Goal: Task Accomplishment & Management: Use online tool/utility

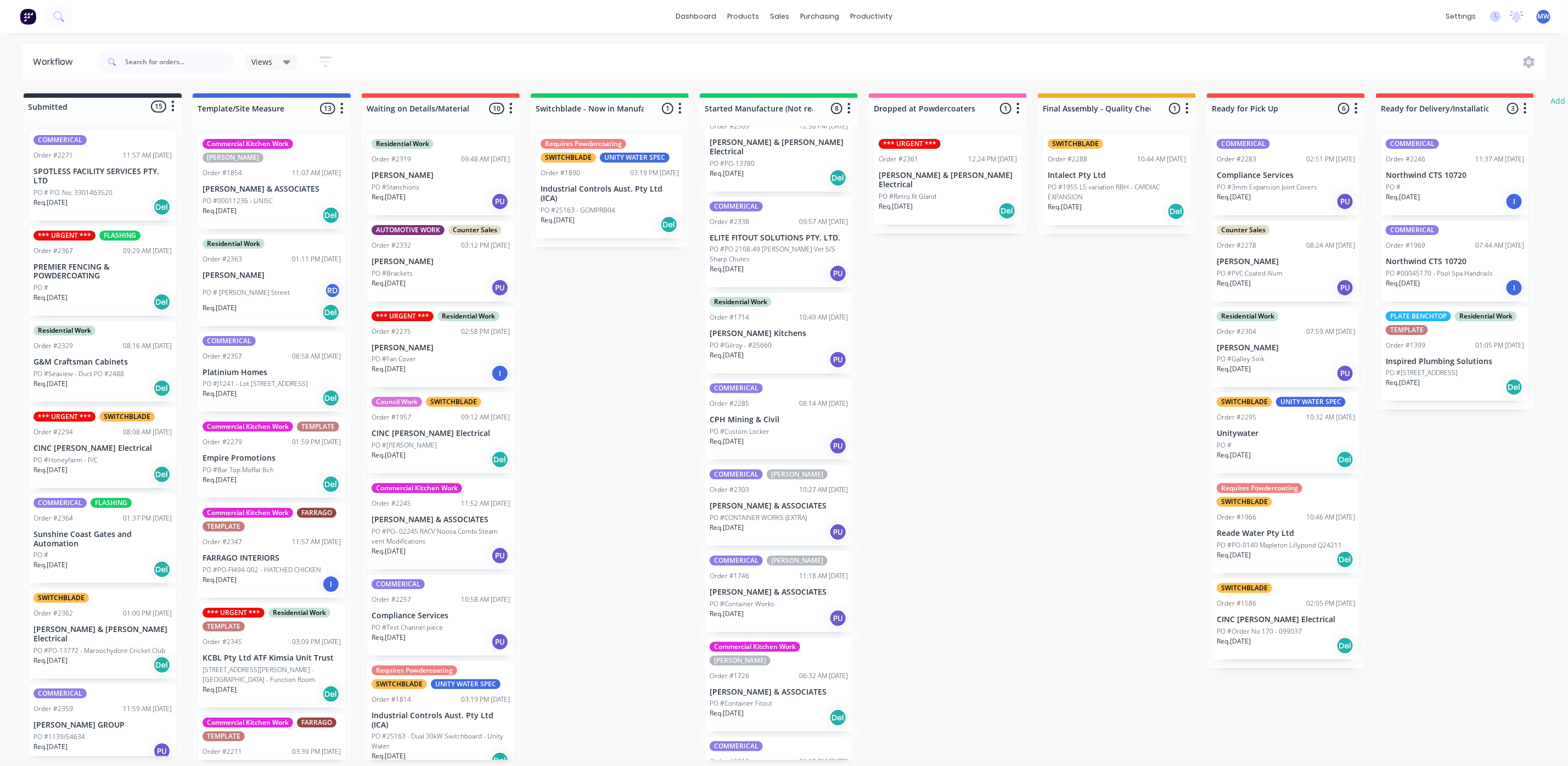
scroll to position [63, 0]
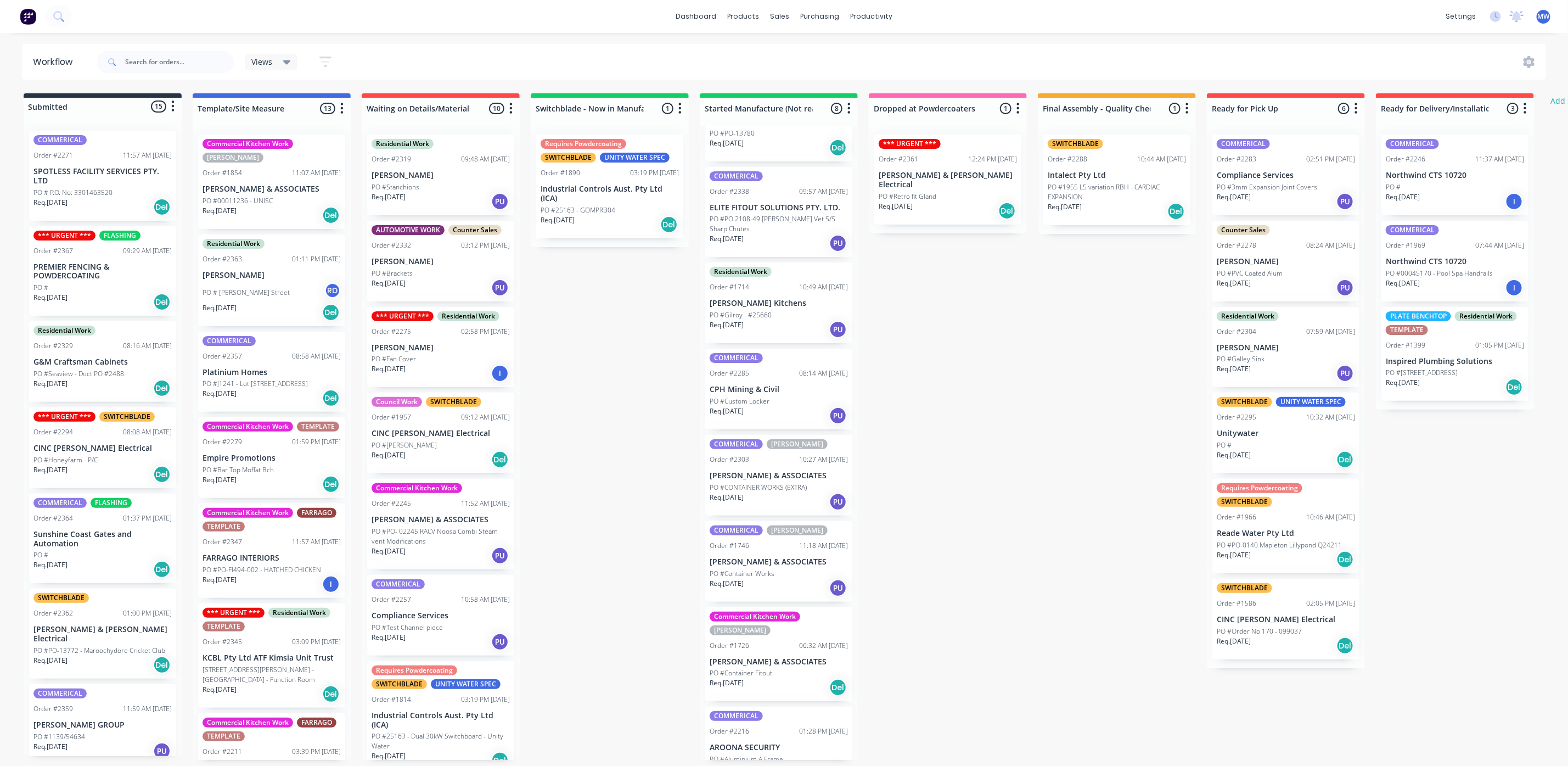
click at [741, 678] on p "Req. 02/10/25" at bounding box center [727, 683] width 34 height 10
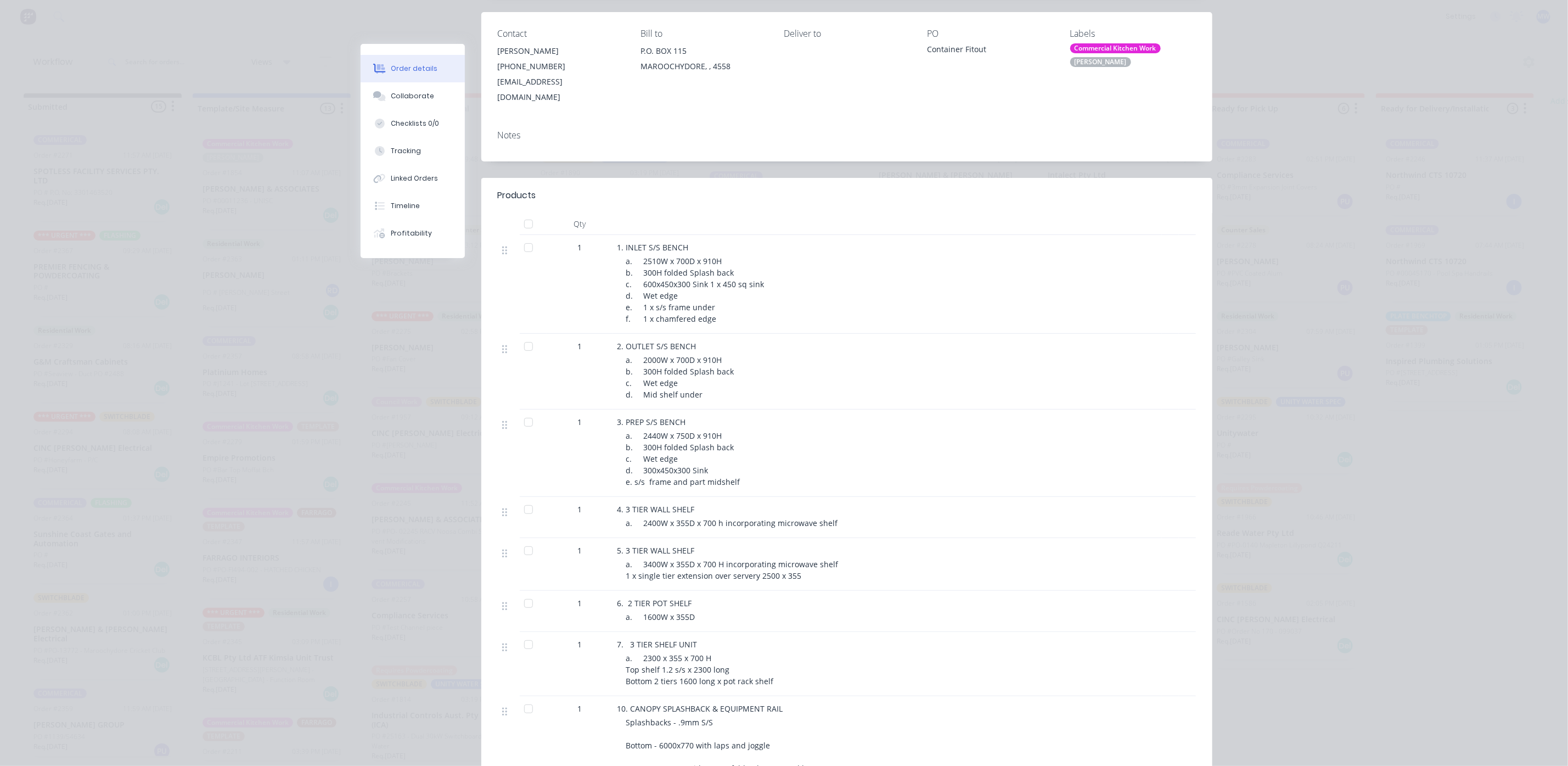
scroll to position [164, 0]
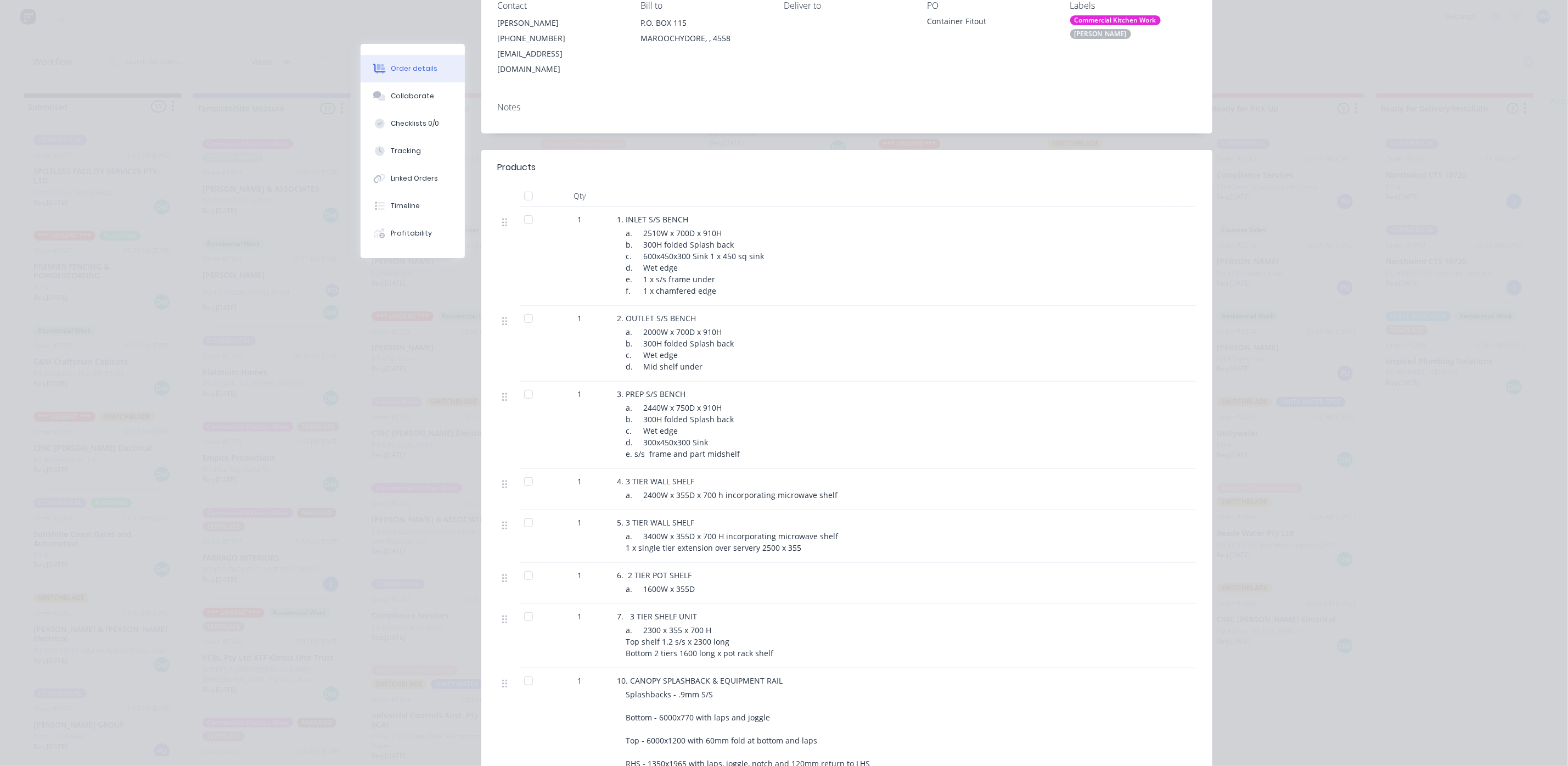
click at [523, 383] on div at bounding box center [528, 394] width 22 height 22
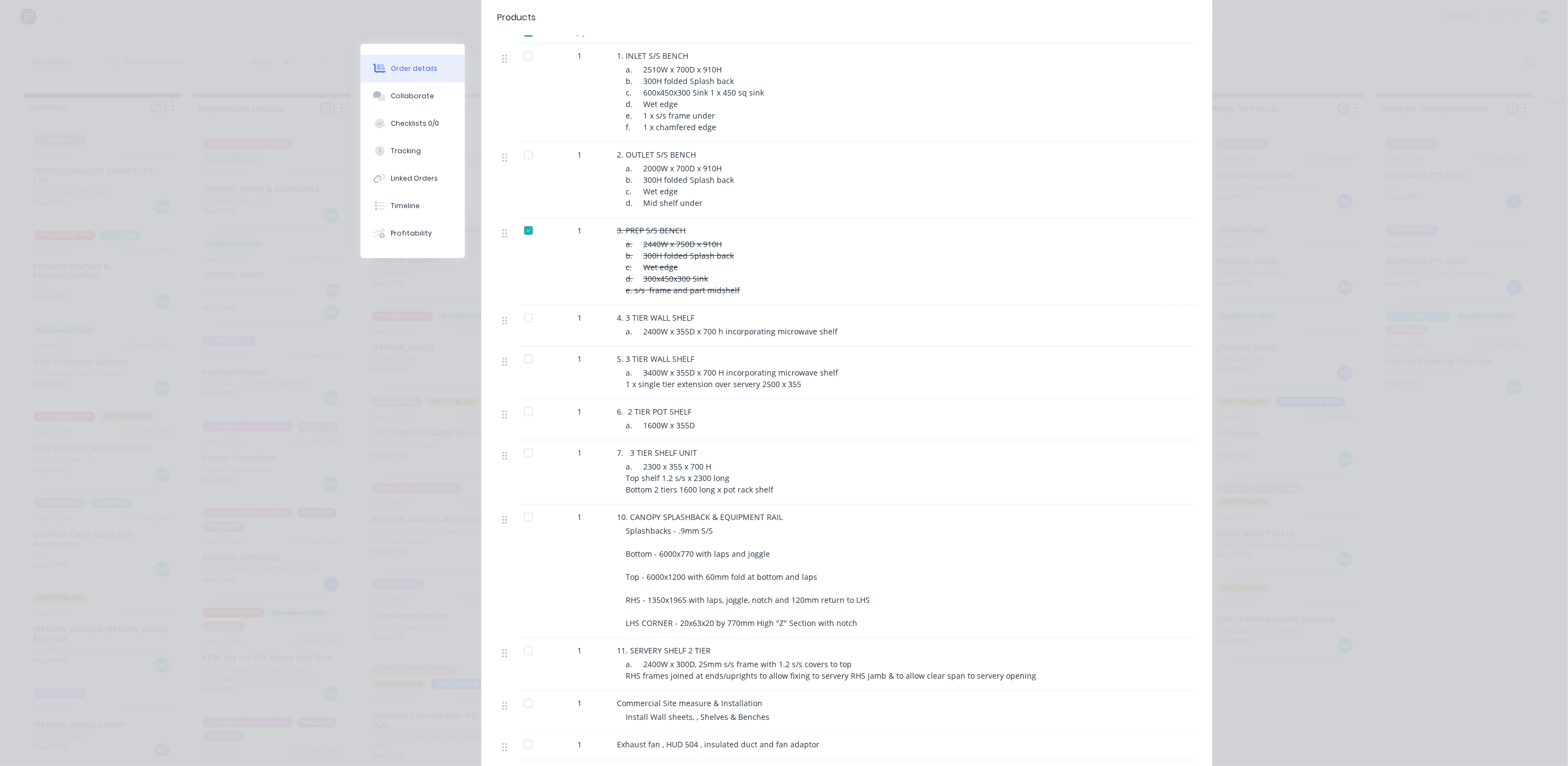
scroll to position [330, 0]
click at [522, 306] on div at bounding box center [528, 317] width 22 height 22
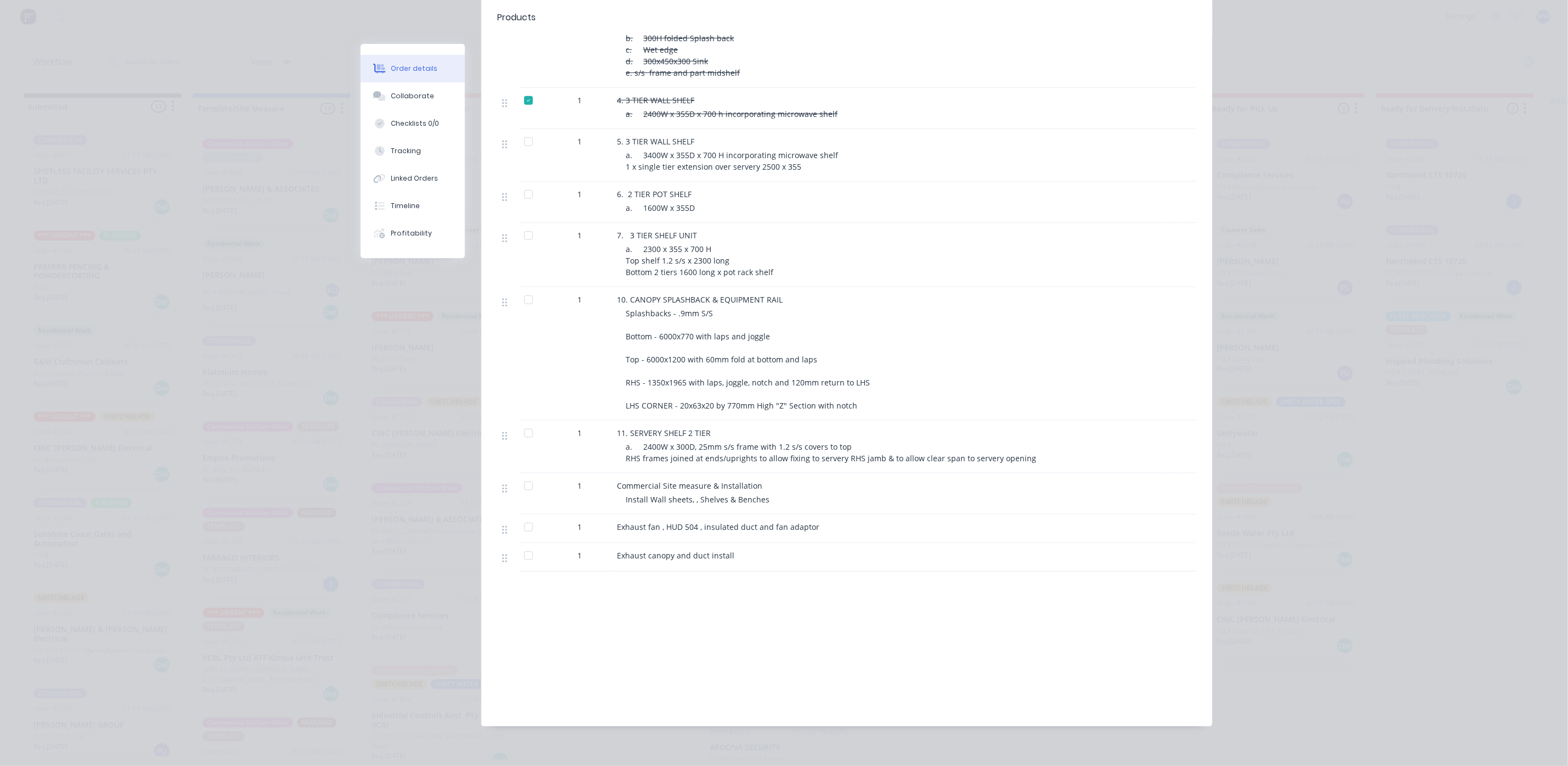
scroll to position [463, 0]
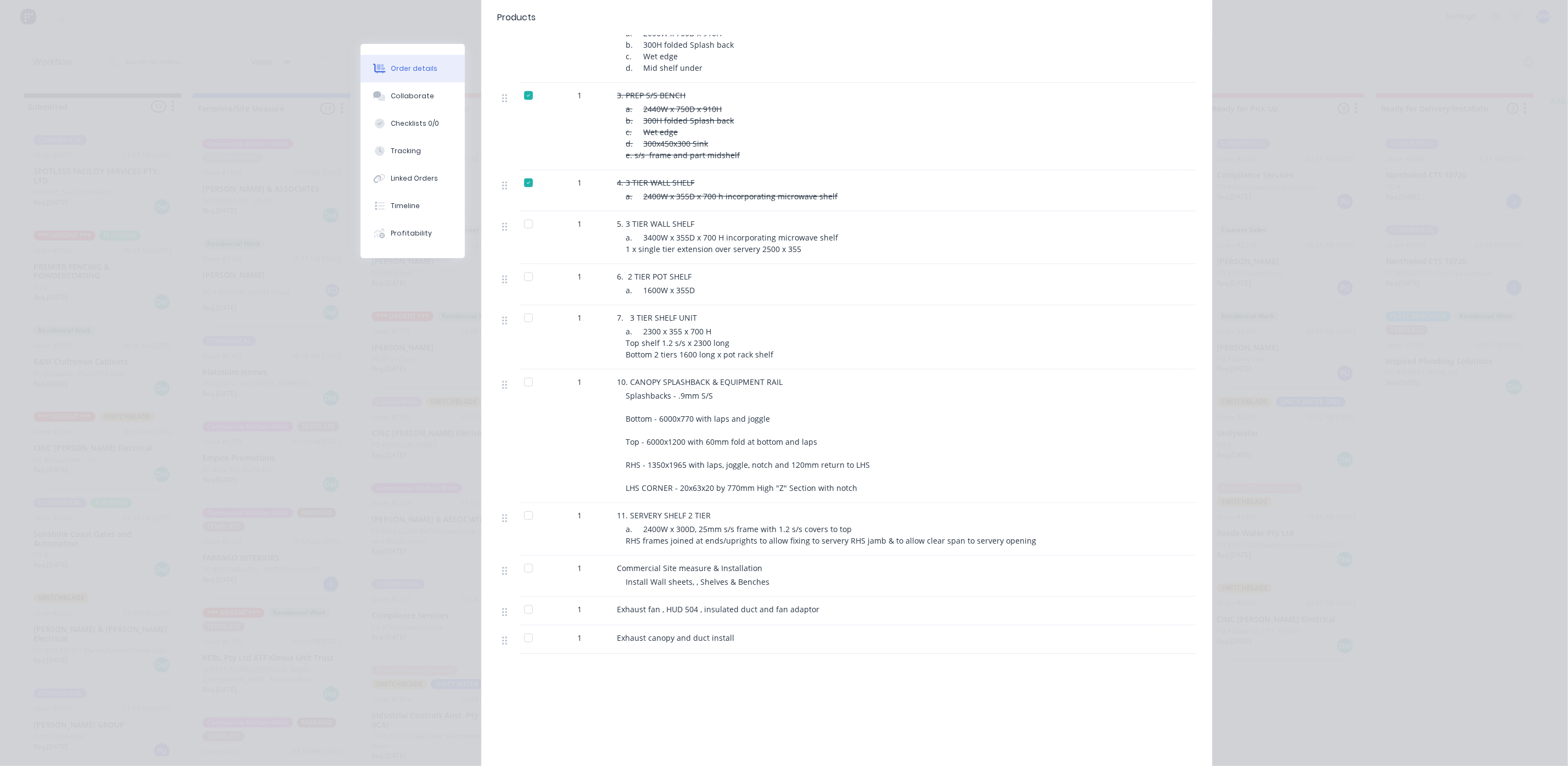
click at [517, 307] on div at bounding box center [528, 318] width 22 height 22
click at [521, 627] on div at bounding box center [528, 638] width 22 height 22
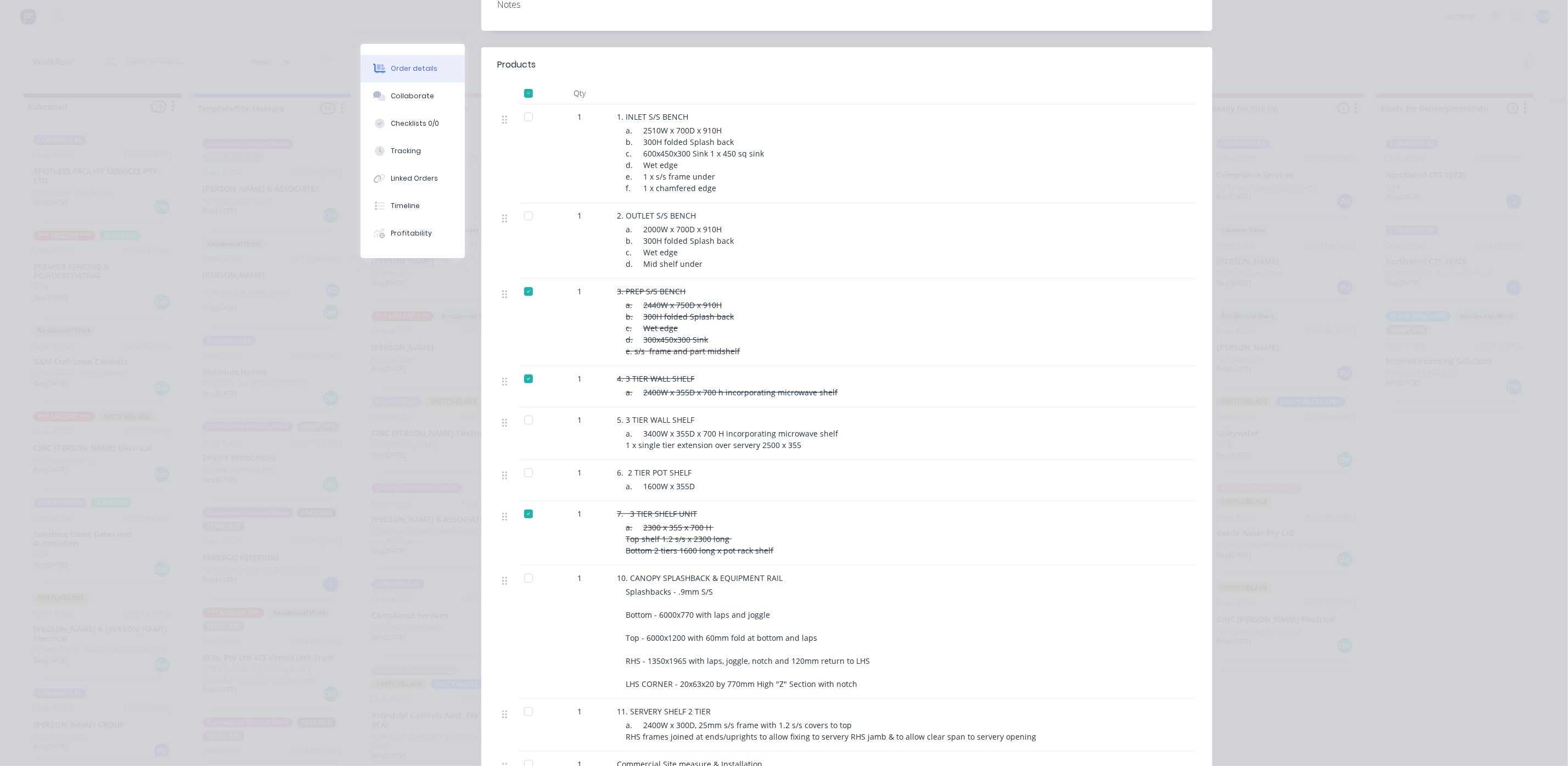
scroll to position [0, 0]
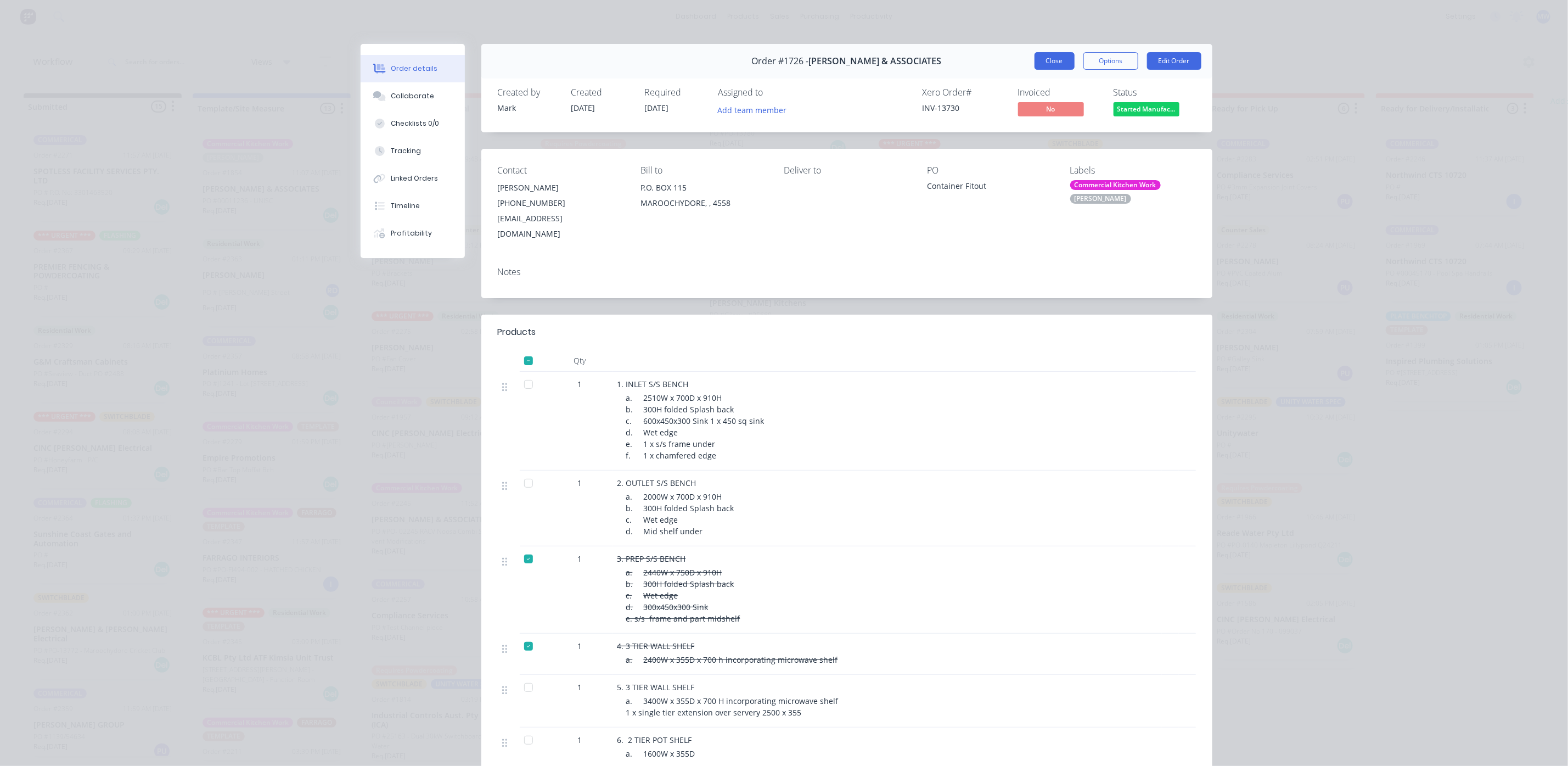
click at [1051, 63] on button "Close" at bounding box center [1054, 61] width 40 height 18
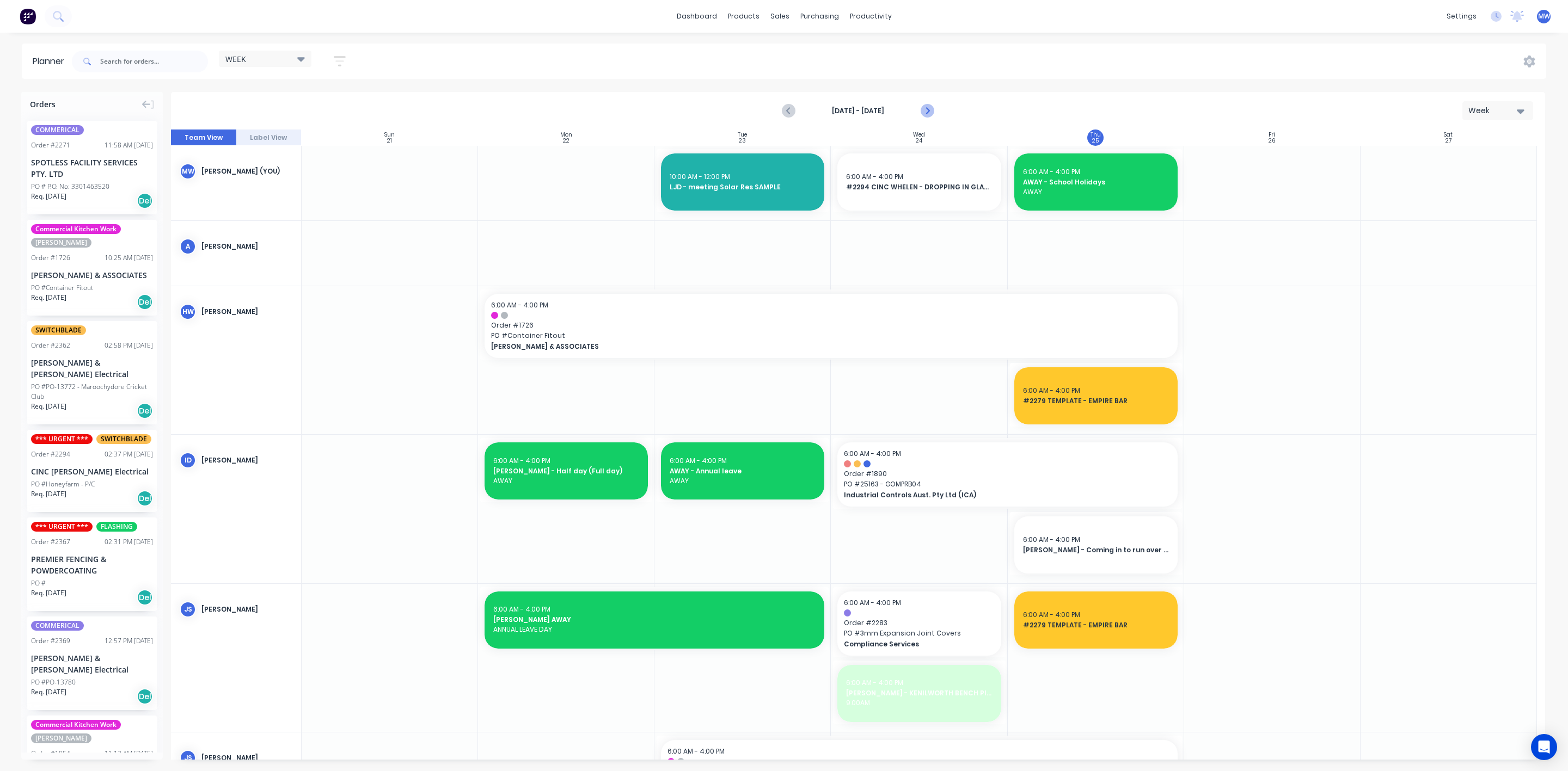
click at [931, 111] on icon "Next page" at bounding box center [926, 111] width 13 height 13
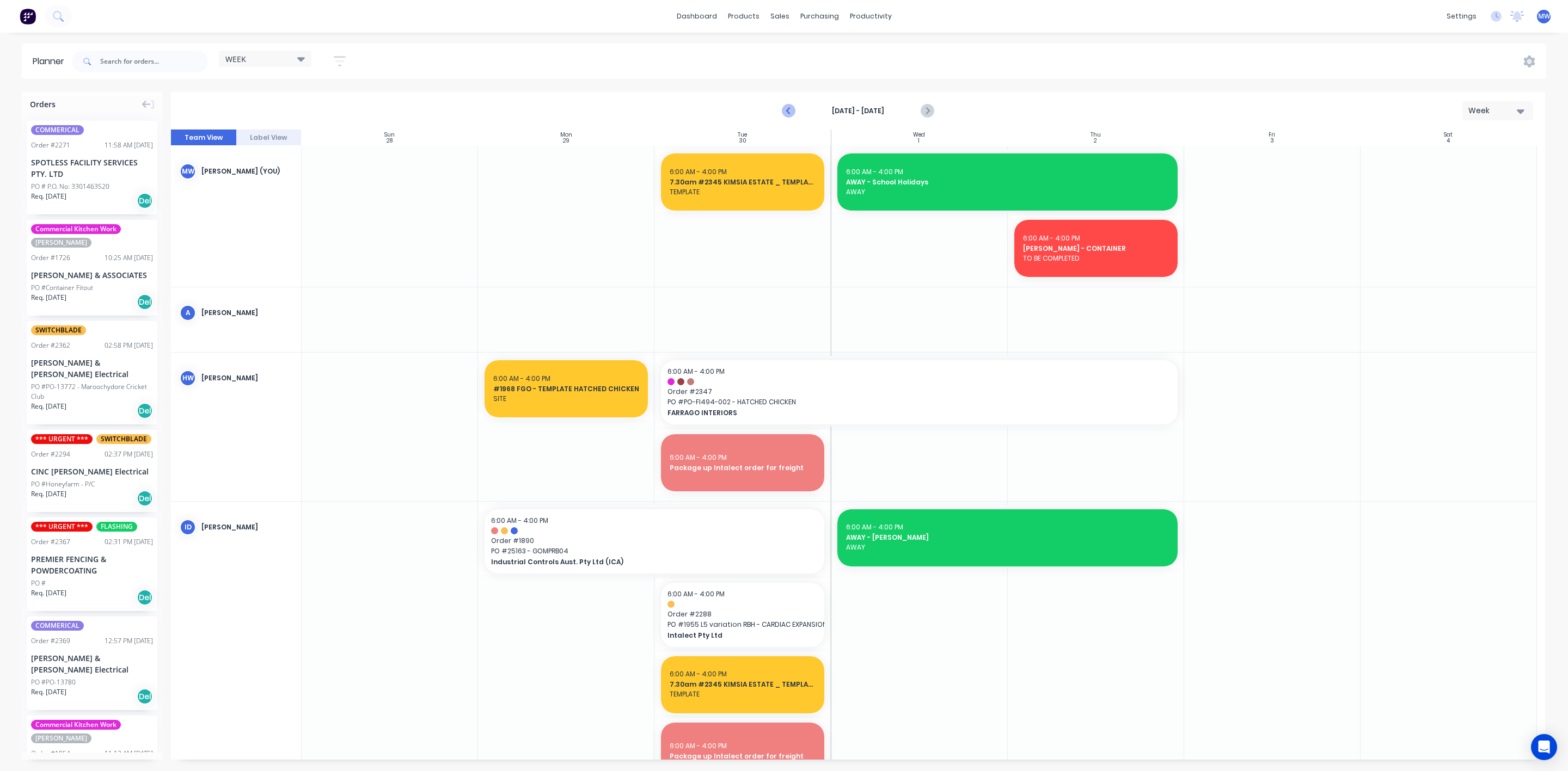
click at [791, 113] on icon "Previous page" at bounding box center [788, 111] width 13 height 13
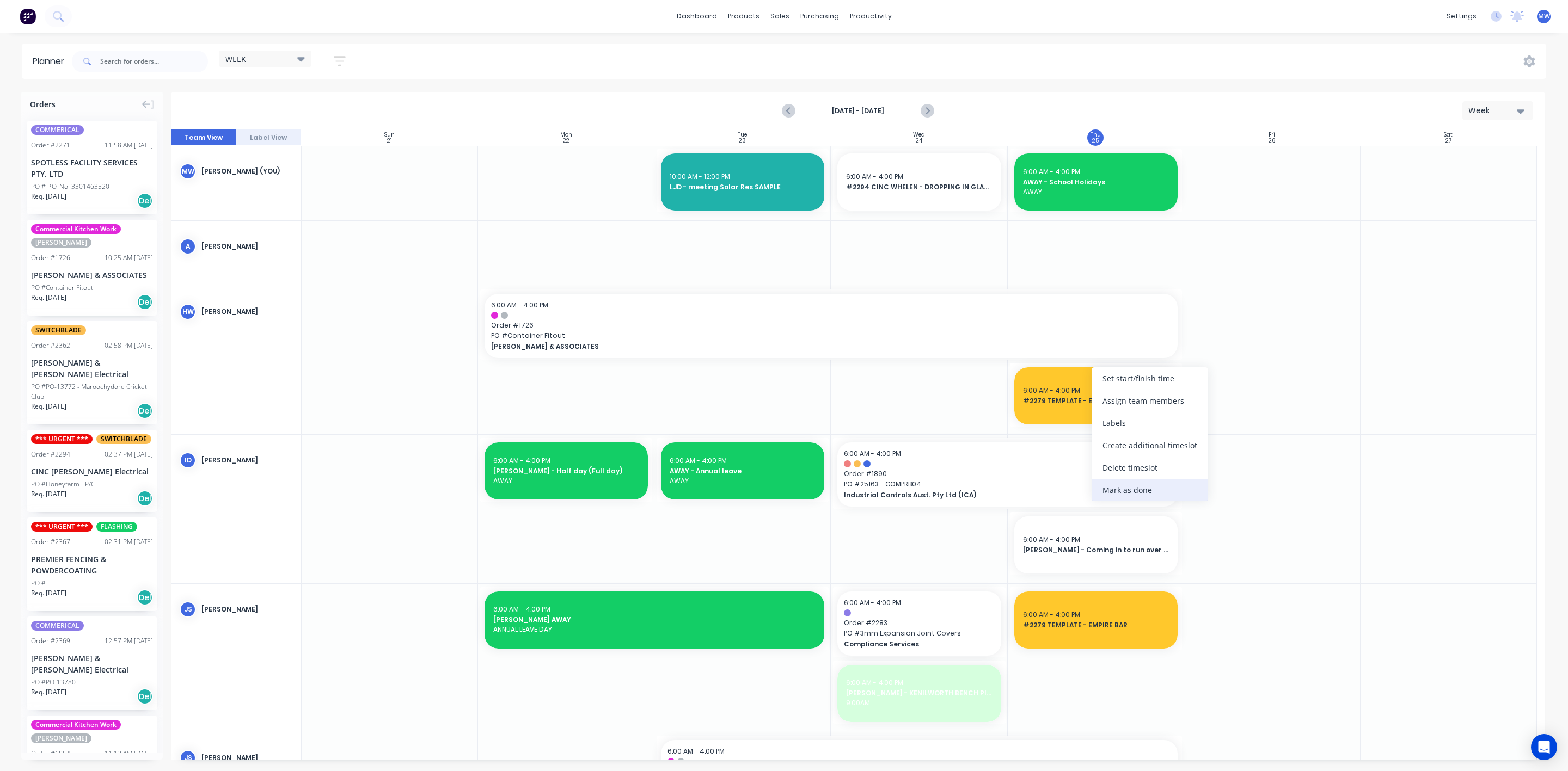
click at [1135, 490] on div "Mark as done" at bounding box center [1149, 490] width 116 height 23
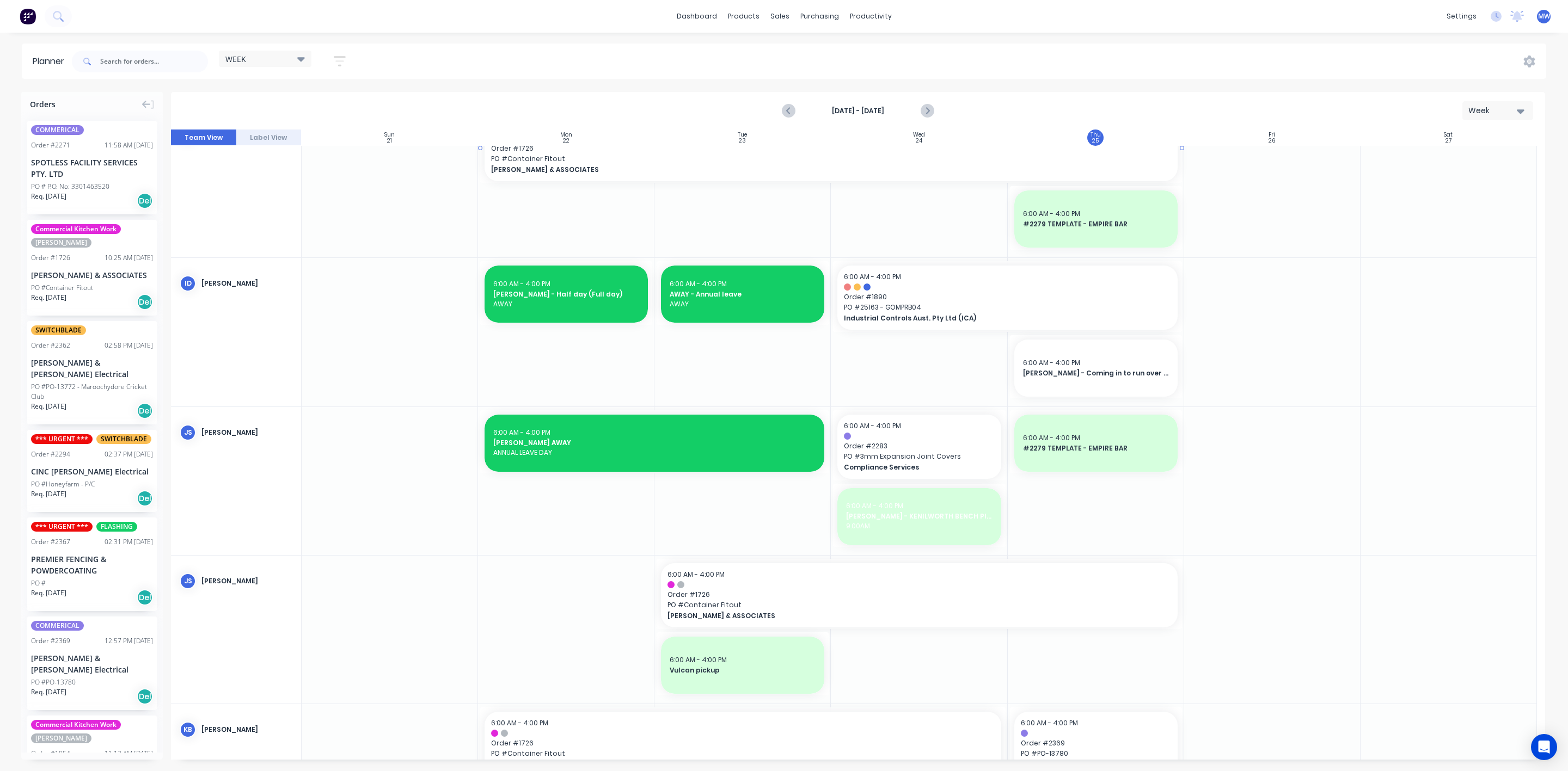
scroll to position [571, 0]
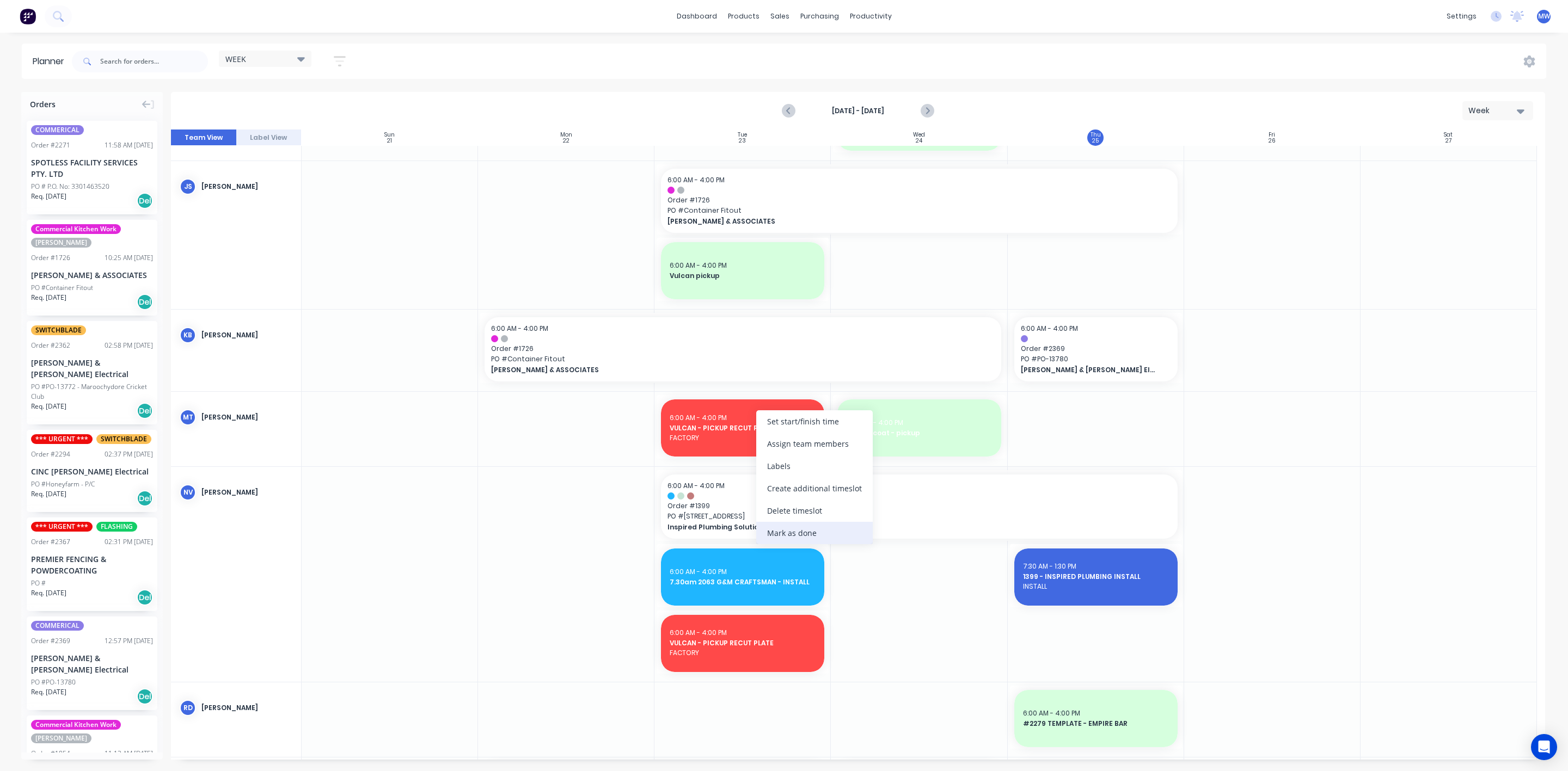
click at [808, 532] on div "Mark as done" at bounding box center [814, 533] width 116 height 23
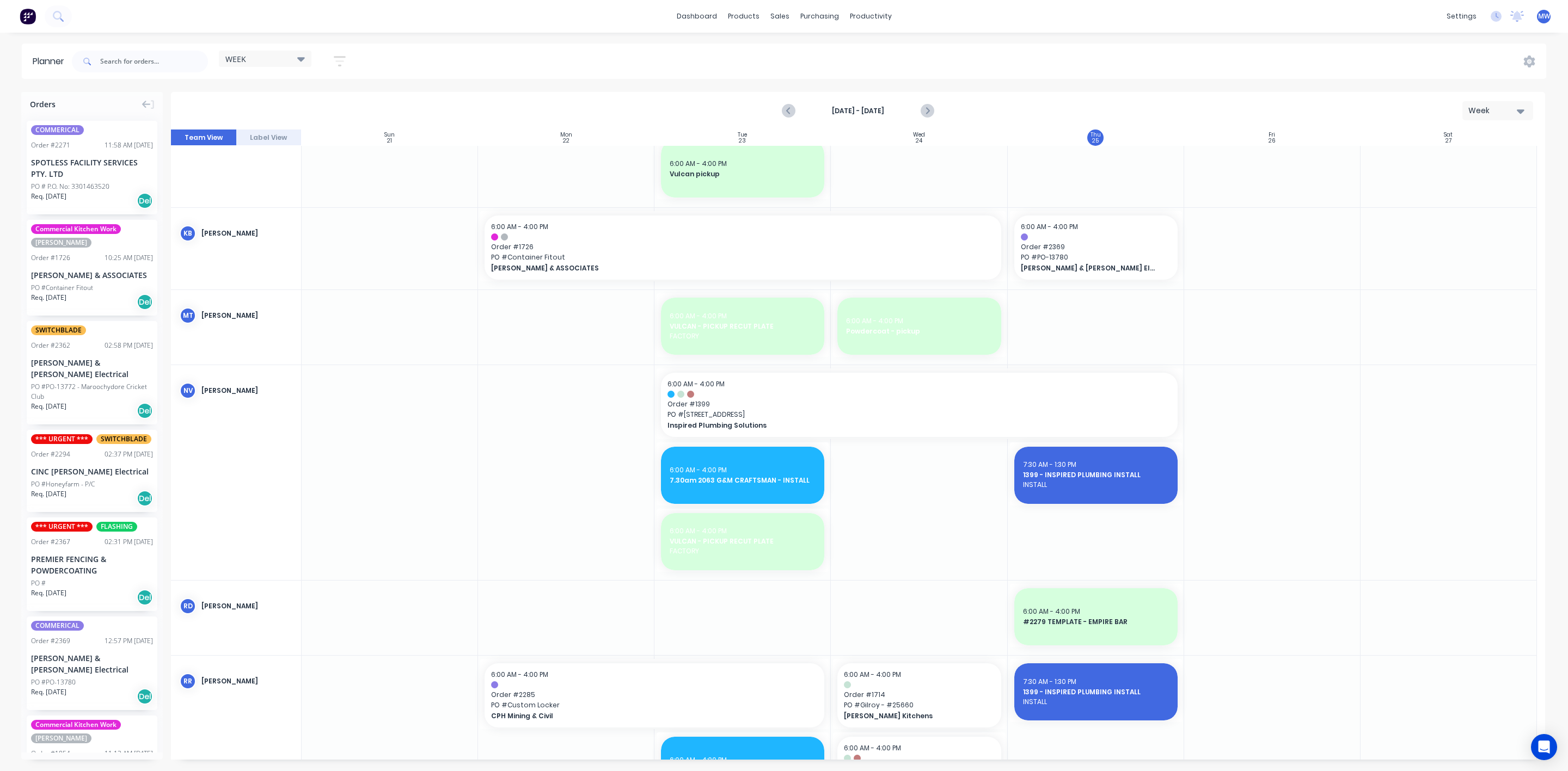
scroll to position [898, 0]
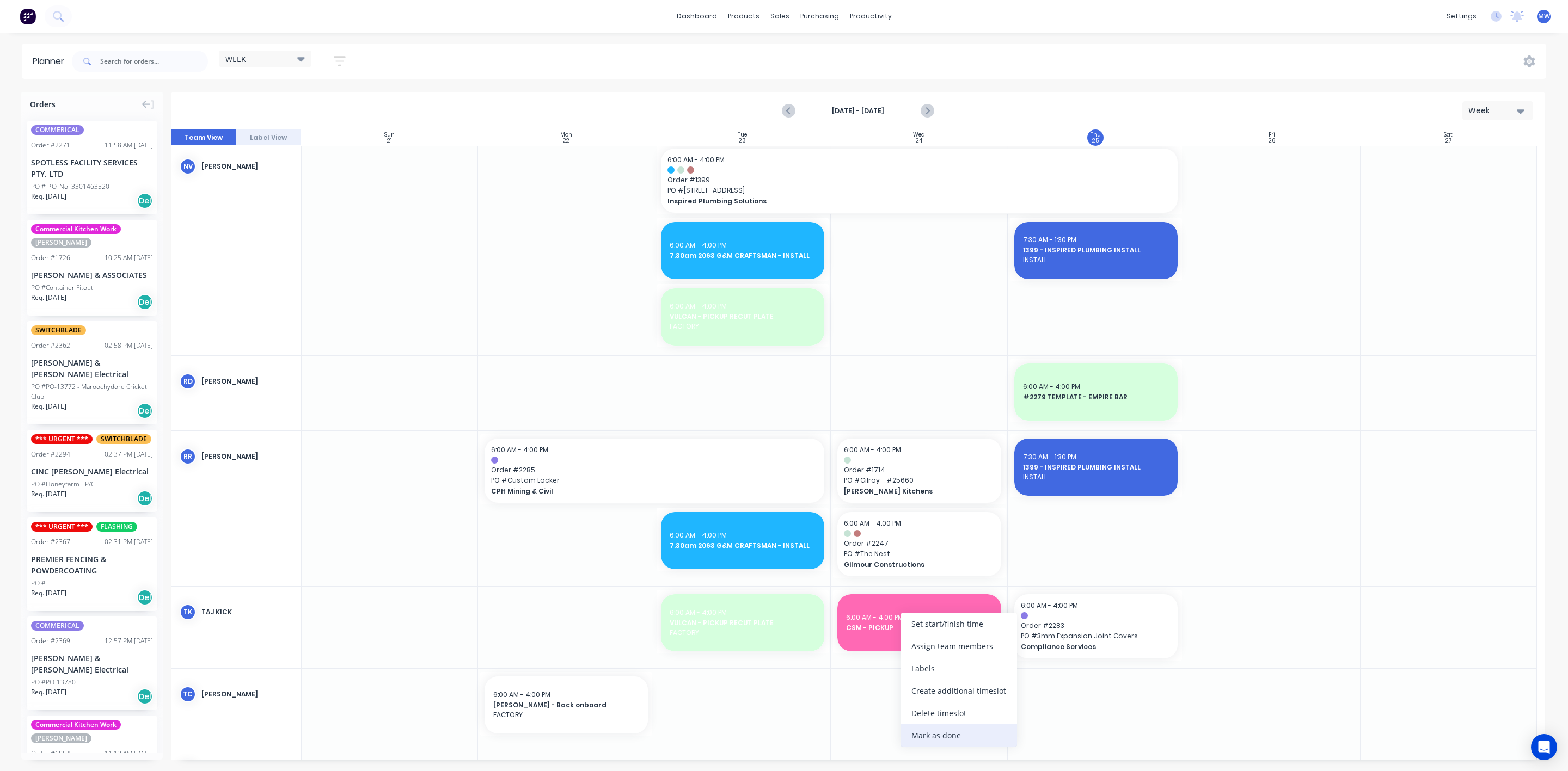
click at [949, 731] on div "Mark as done" at bounding box center [958, 736] width 116 height 23
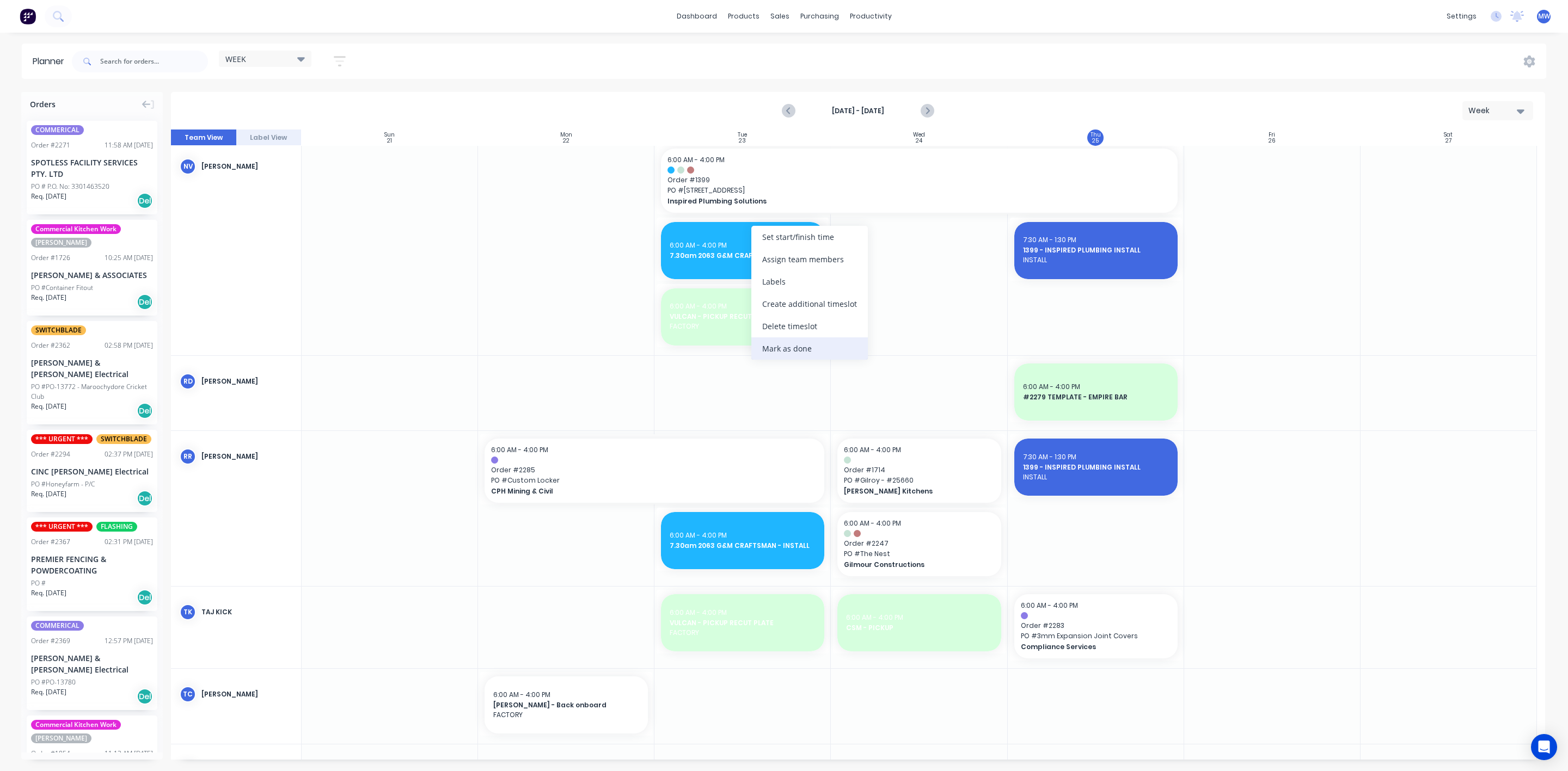
click at [808, 352] on div "Mark as done" at bounding box center [809, 349] width 116 height 23
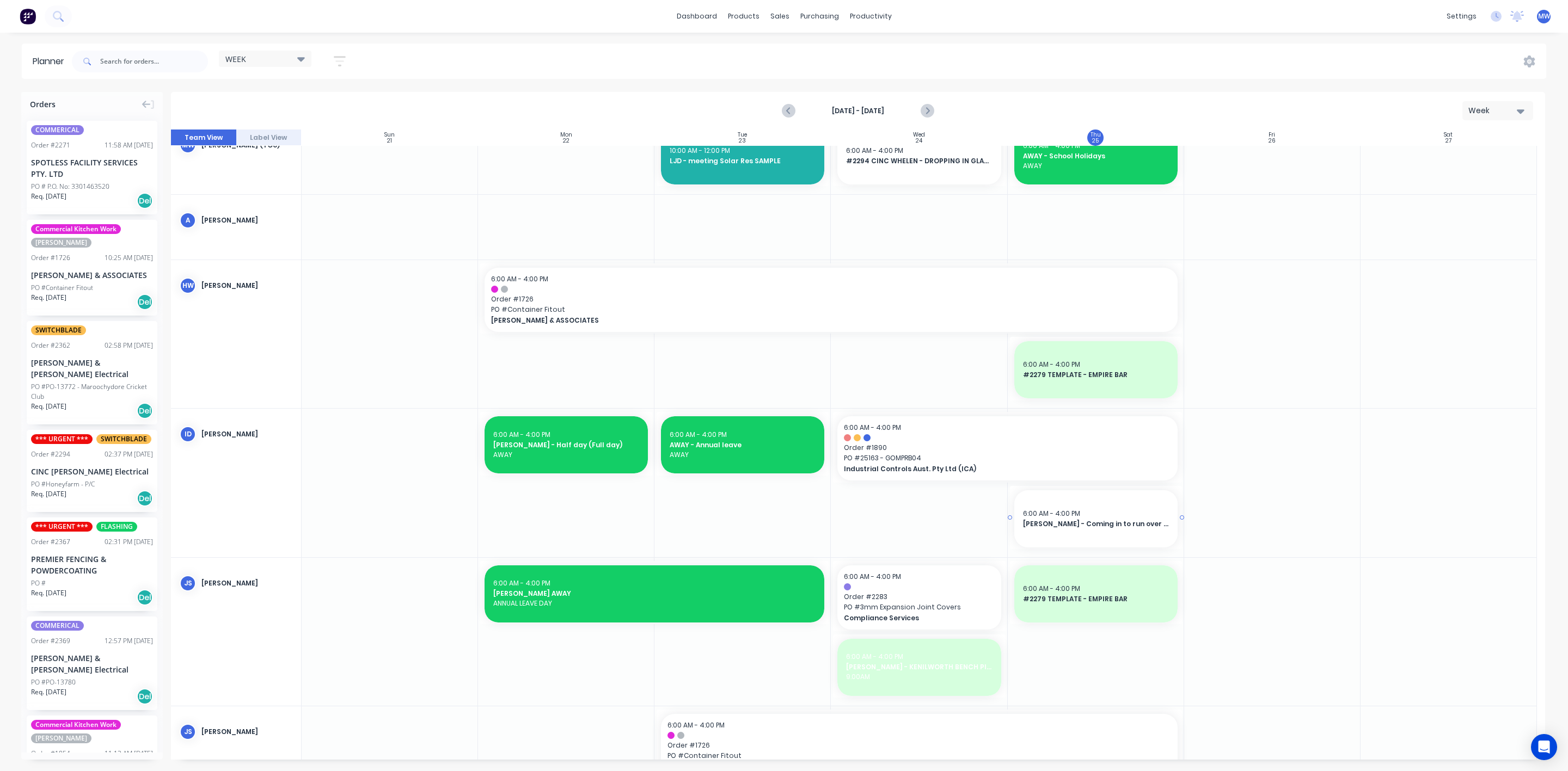
scroll to position [0, 0]
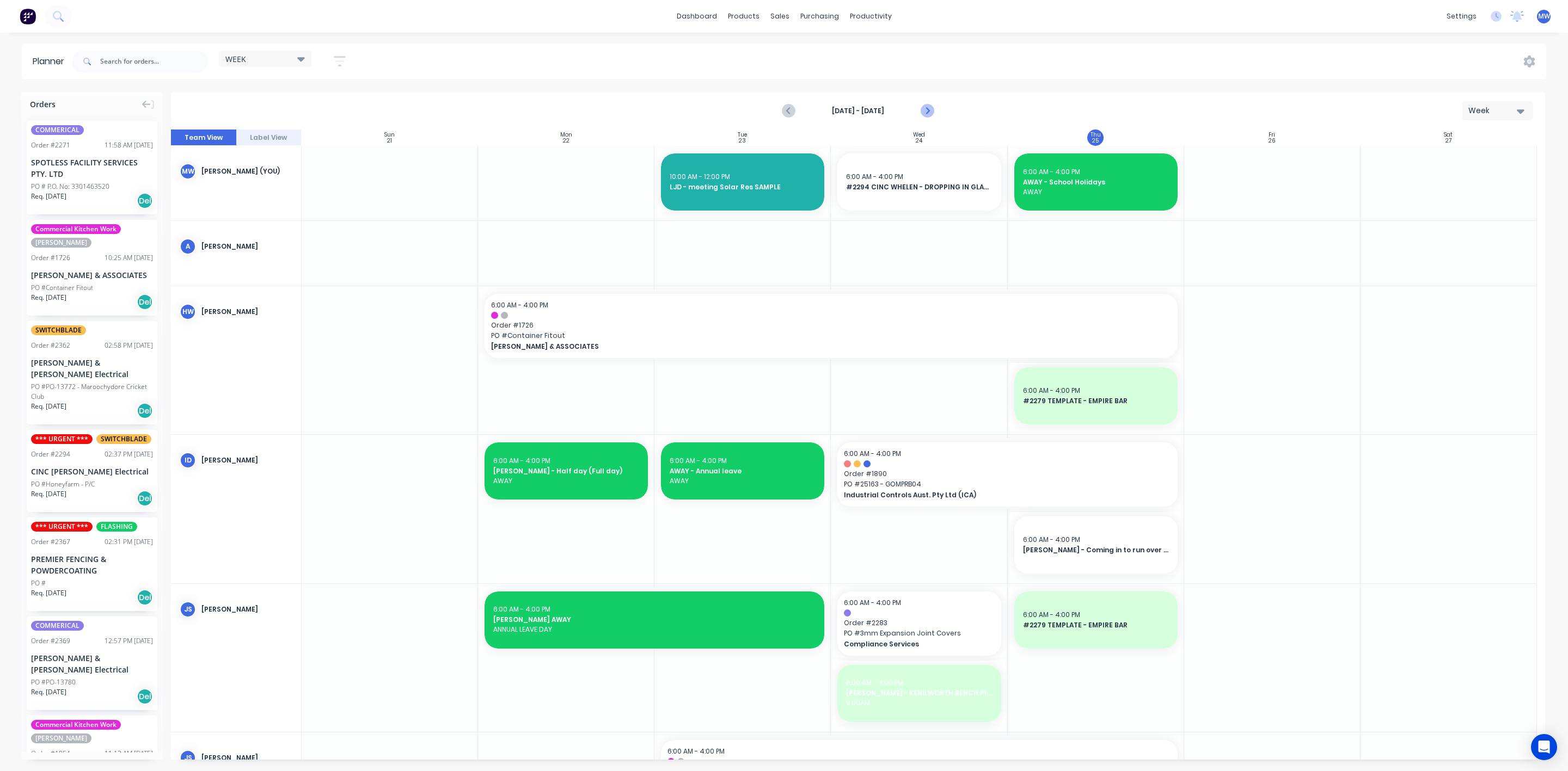
click at [934, 111] on button "Next page" at bounding box center [926, 111] width 22 height 22
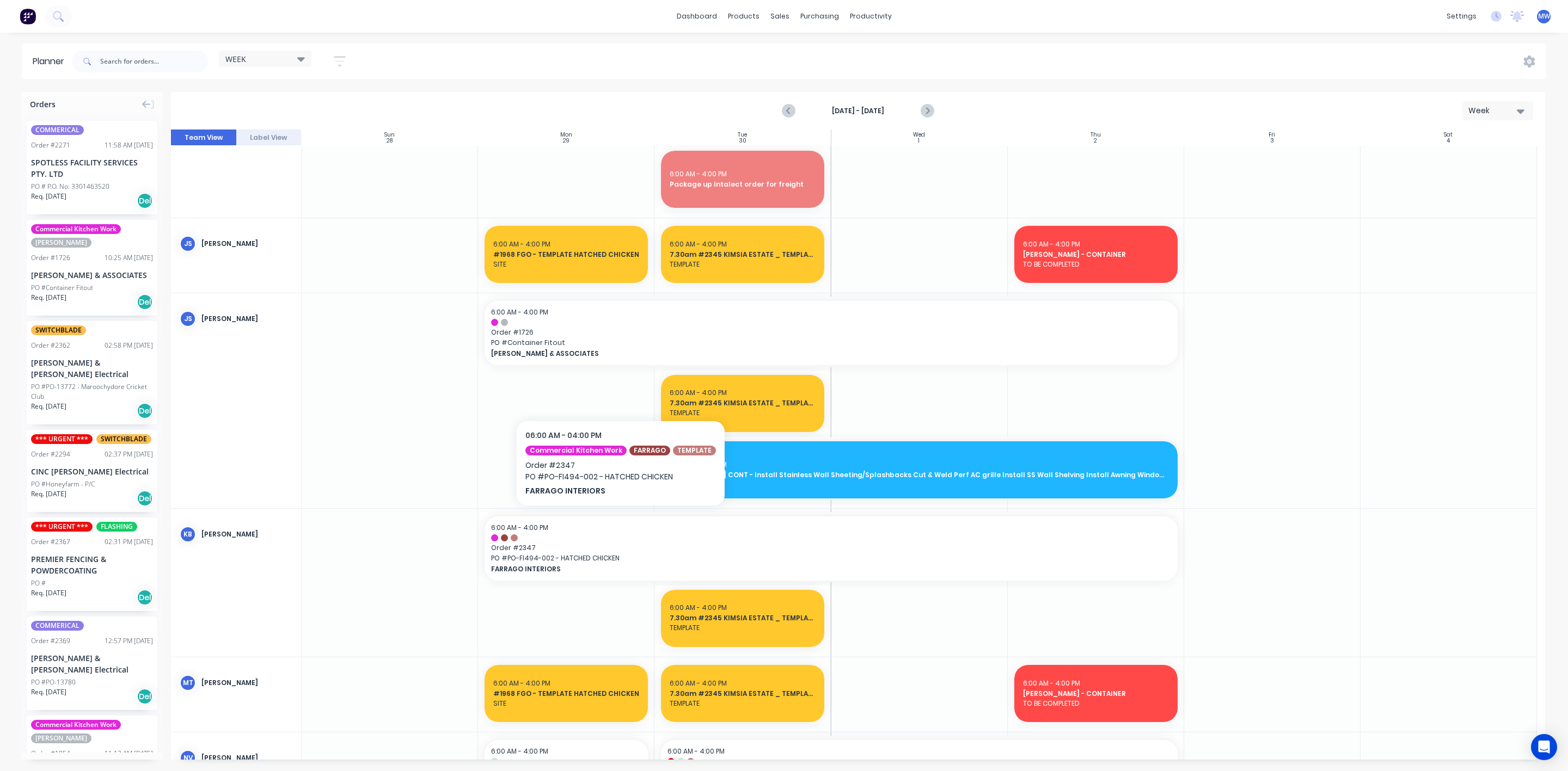
scroll to position [571, 0]
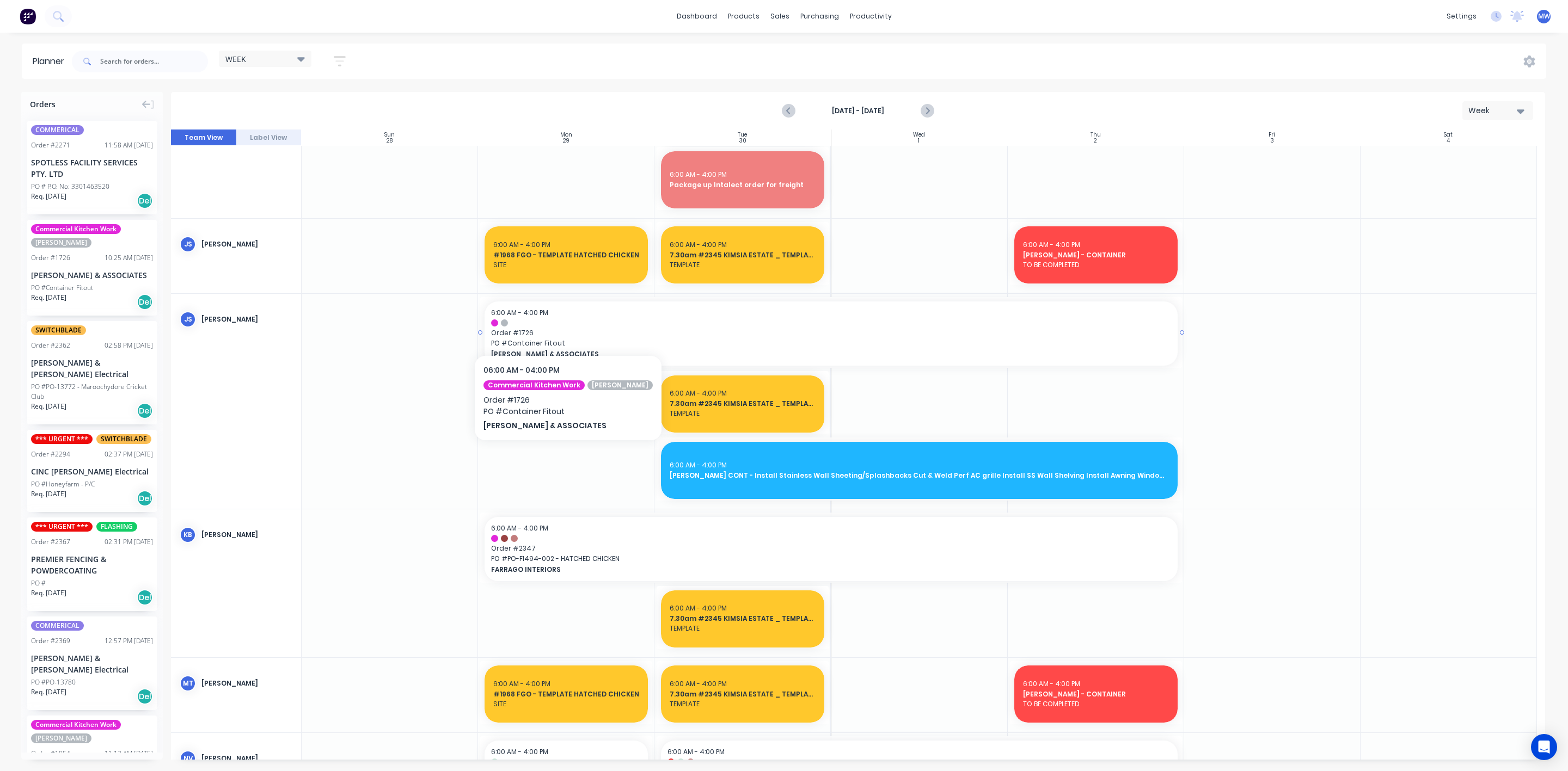
click at [549, 323] on div at bounding box center [831, 323] width 680 height 7
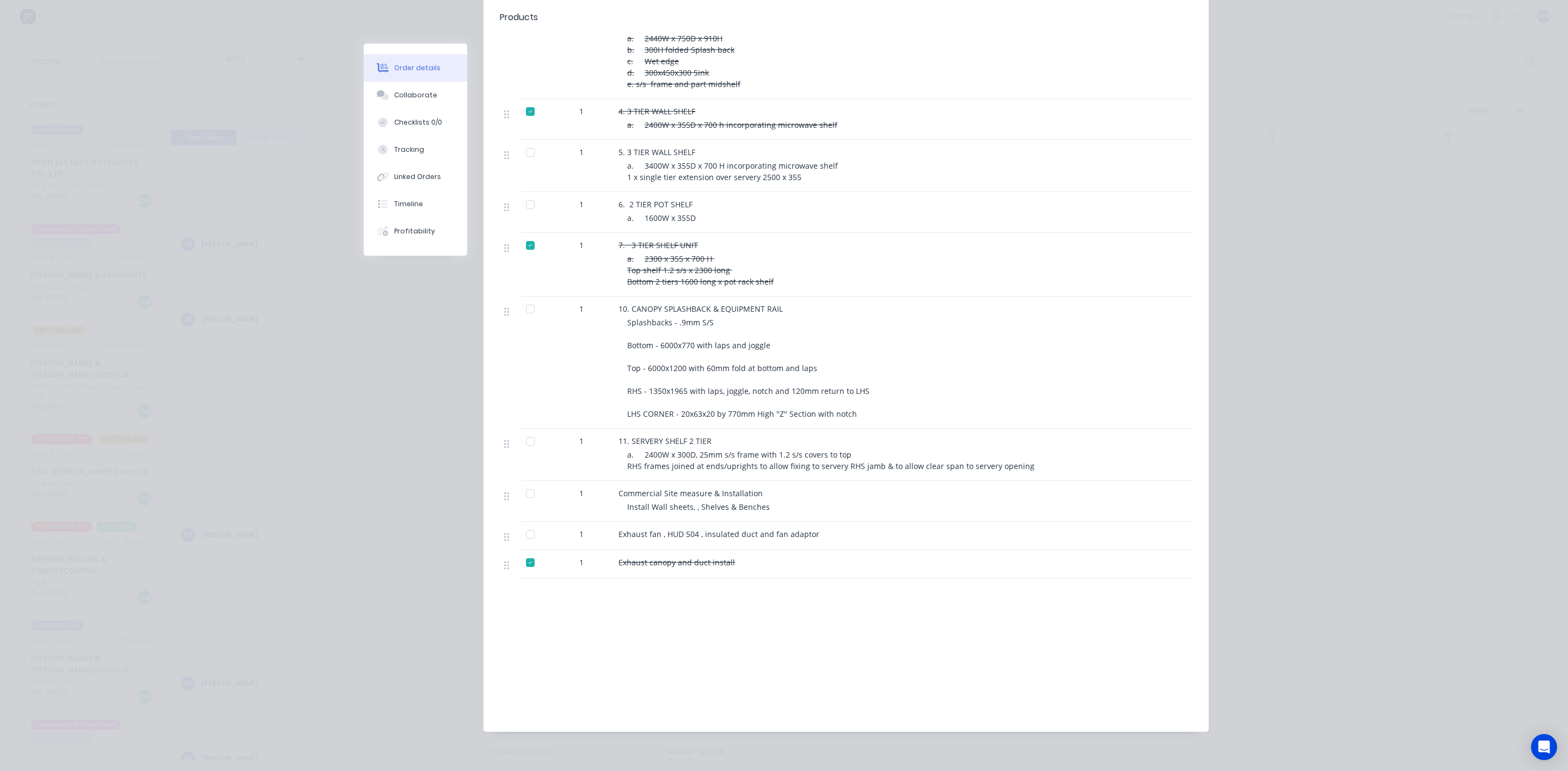
scroll to position [0, 0]
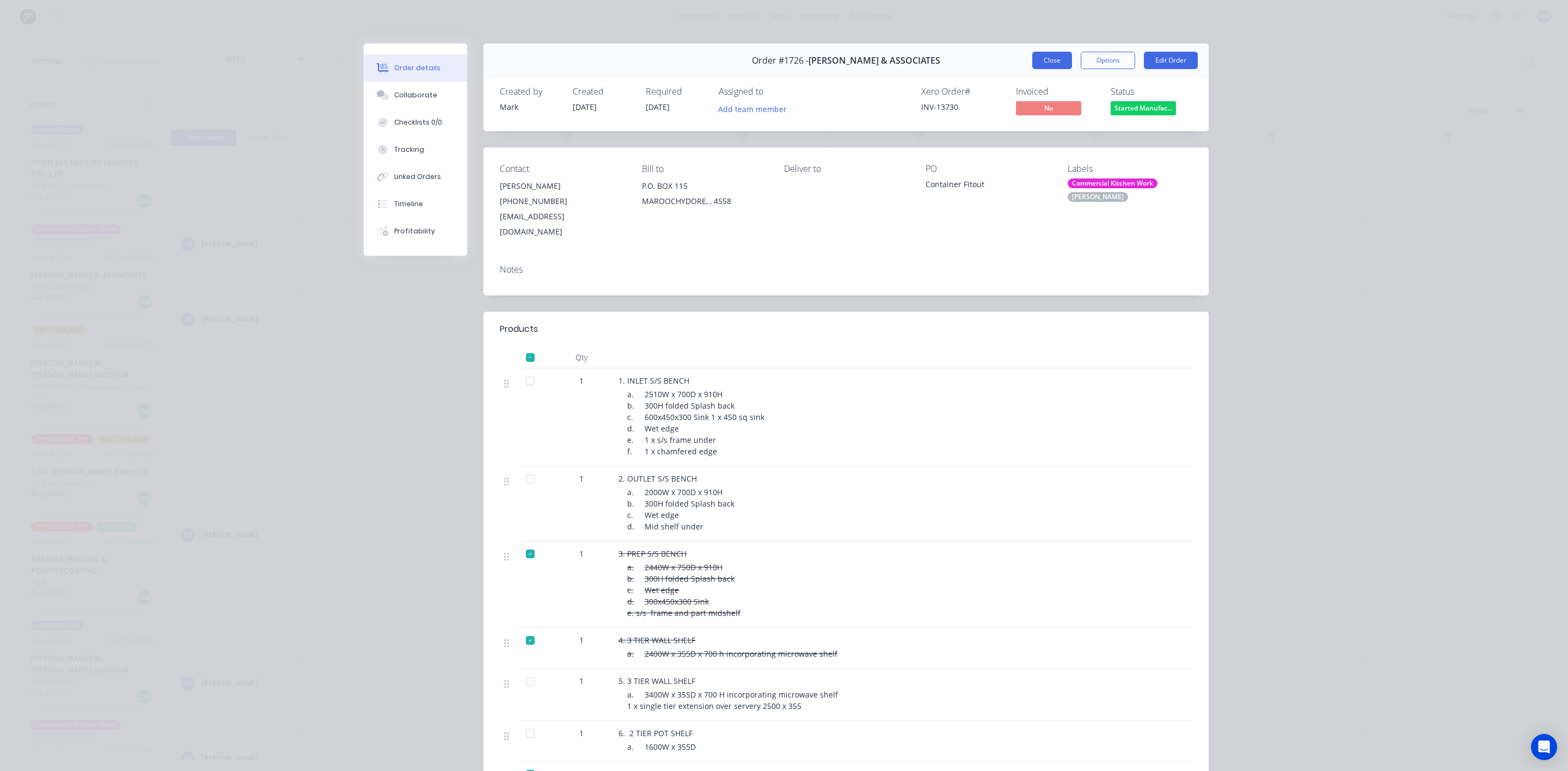
click at [1040, 59] on button "Close" at bounding box center [1052, 60] width 40 height 18
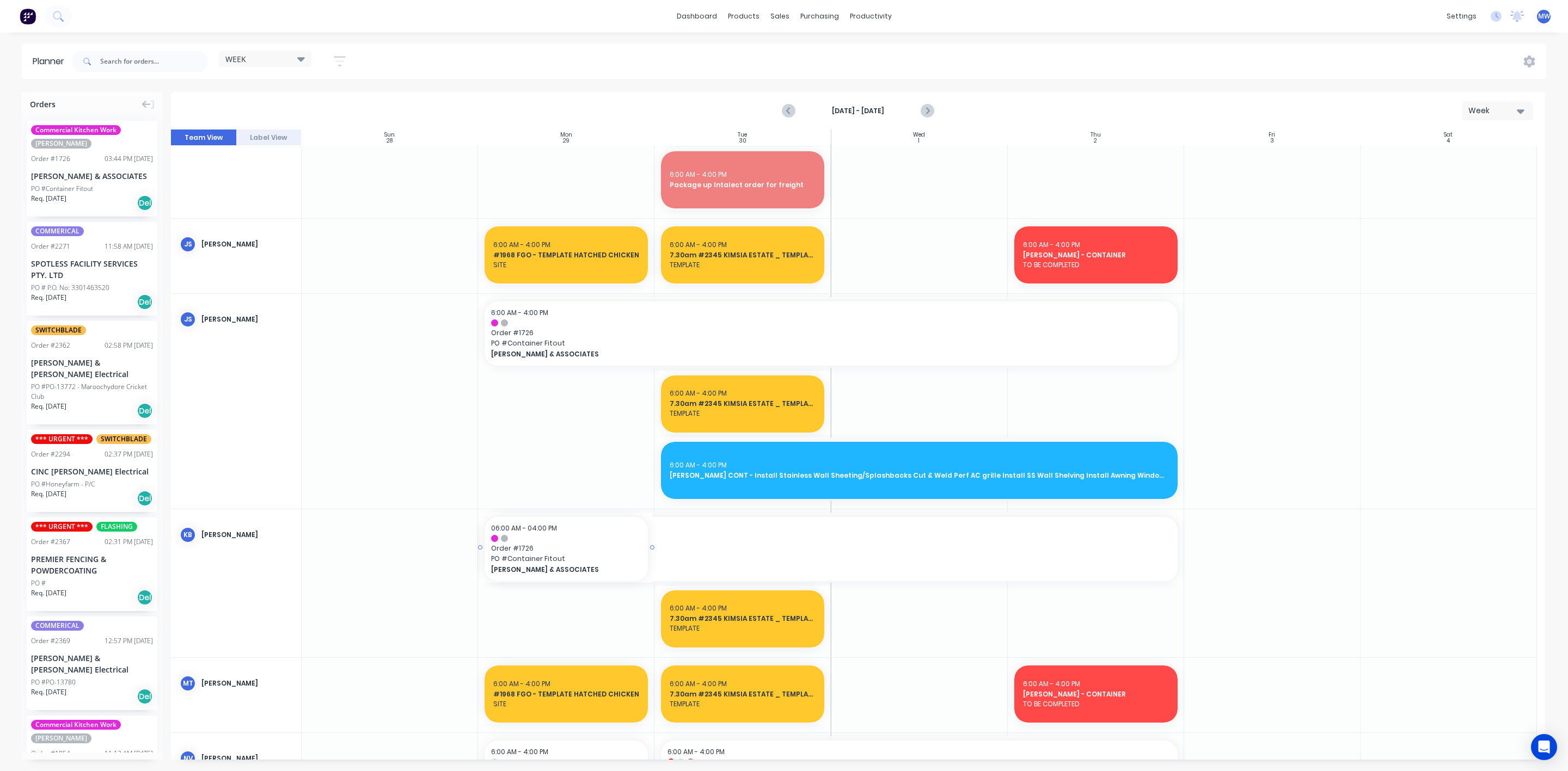
drag, startPoint x: 85, startPoint y: 172, endPoint x: 513, endPoint y: 557, distance: 575.7
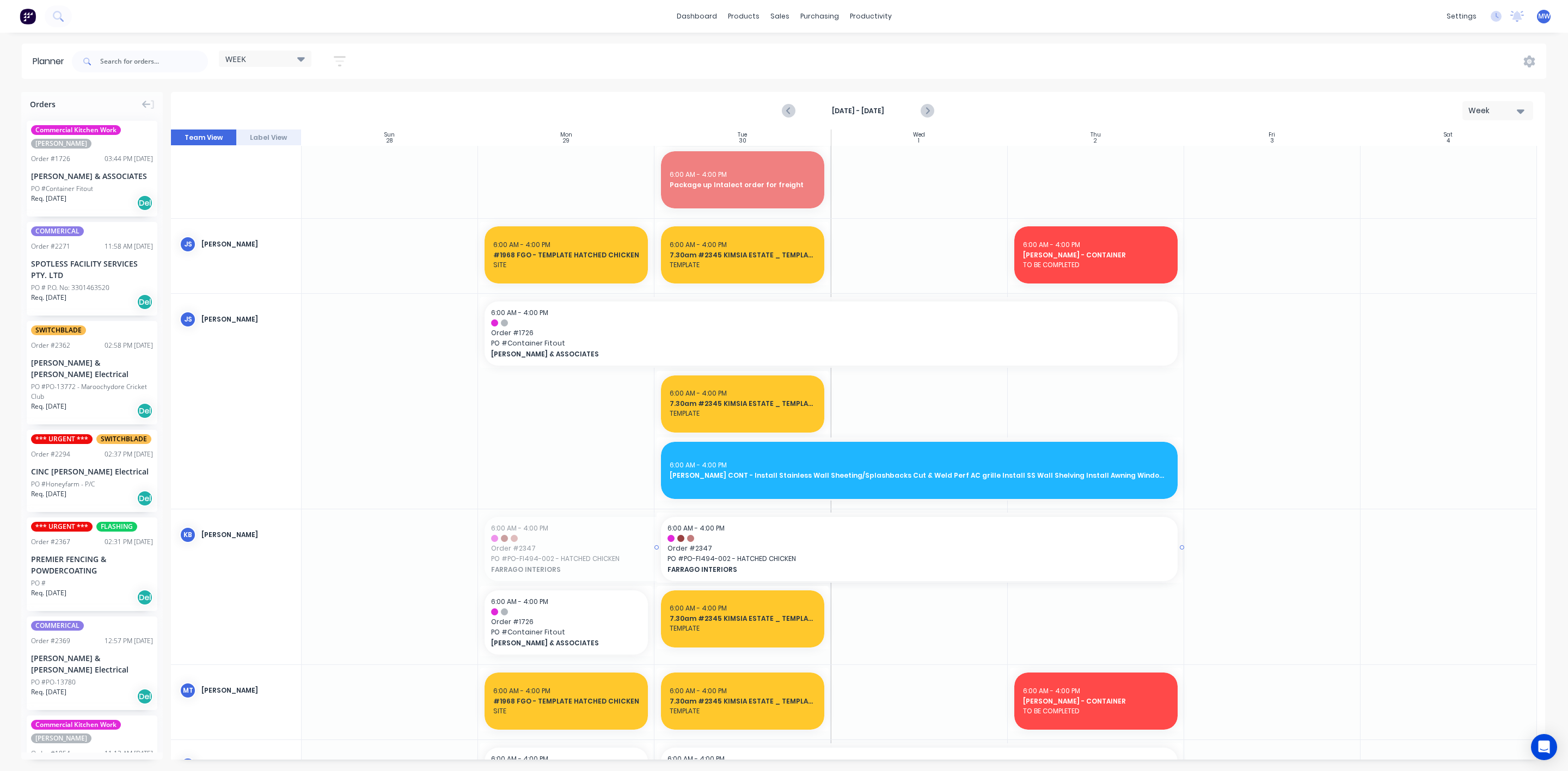
drag, startPoint x: 481, startPoint y: 546, endPoint x: 721, endPoint y: 554, distance: 240.1
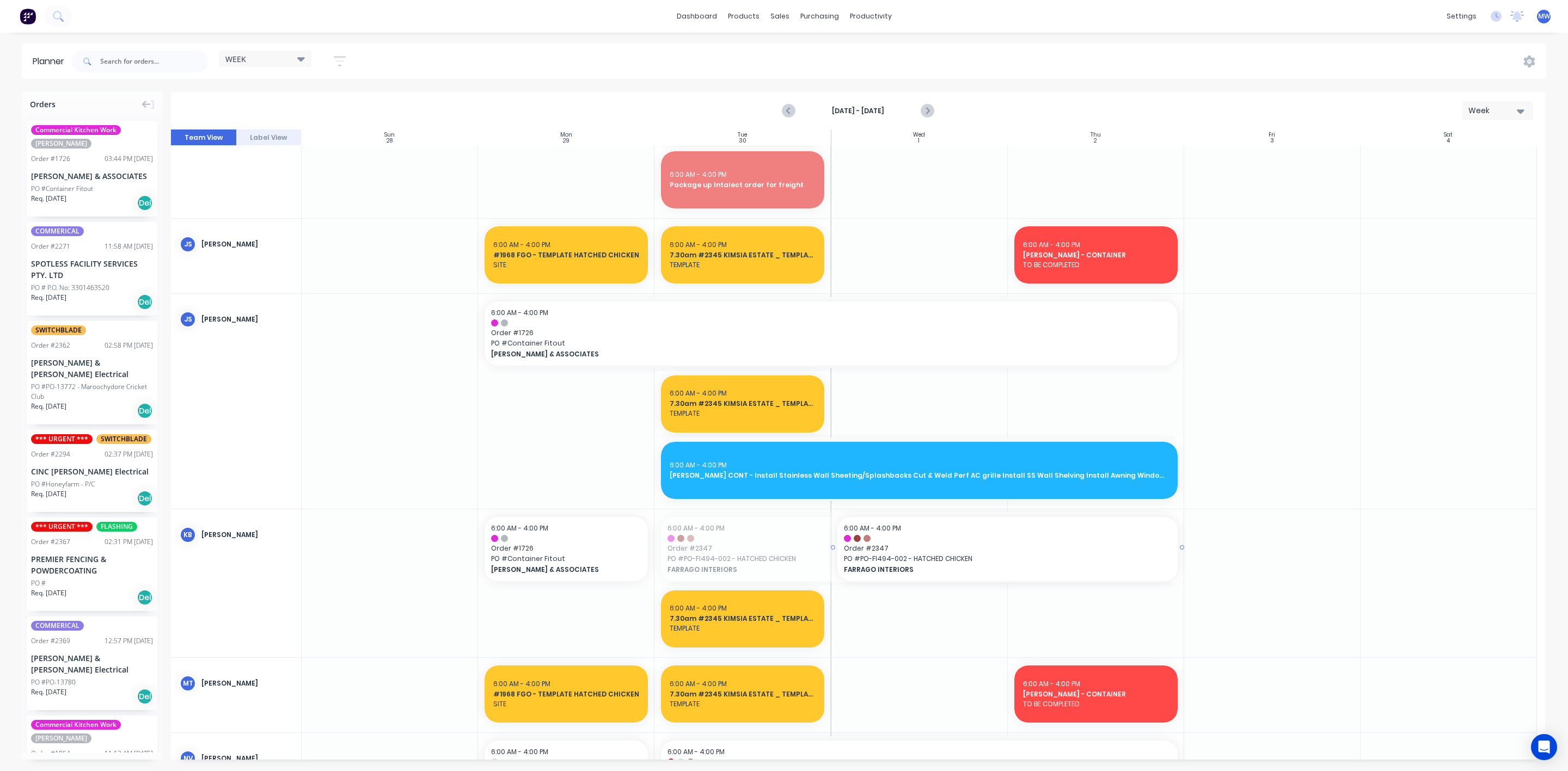
drag, startPoint x: 656, startPoint y: 547, endPoint x: 816, endPoint y: 546, distance: 160.0
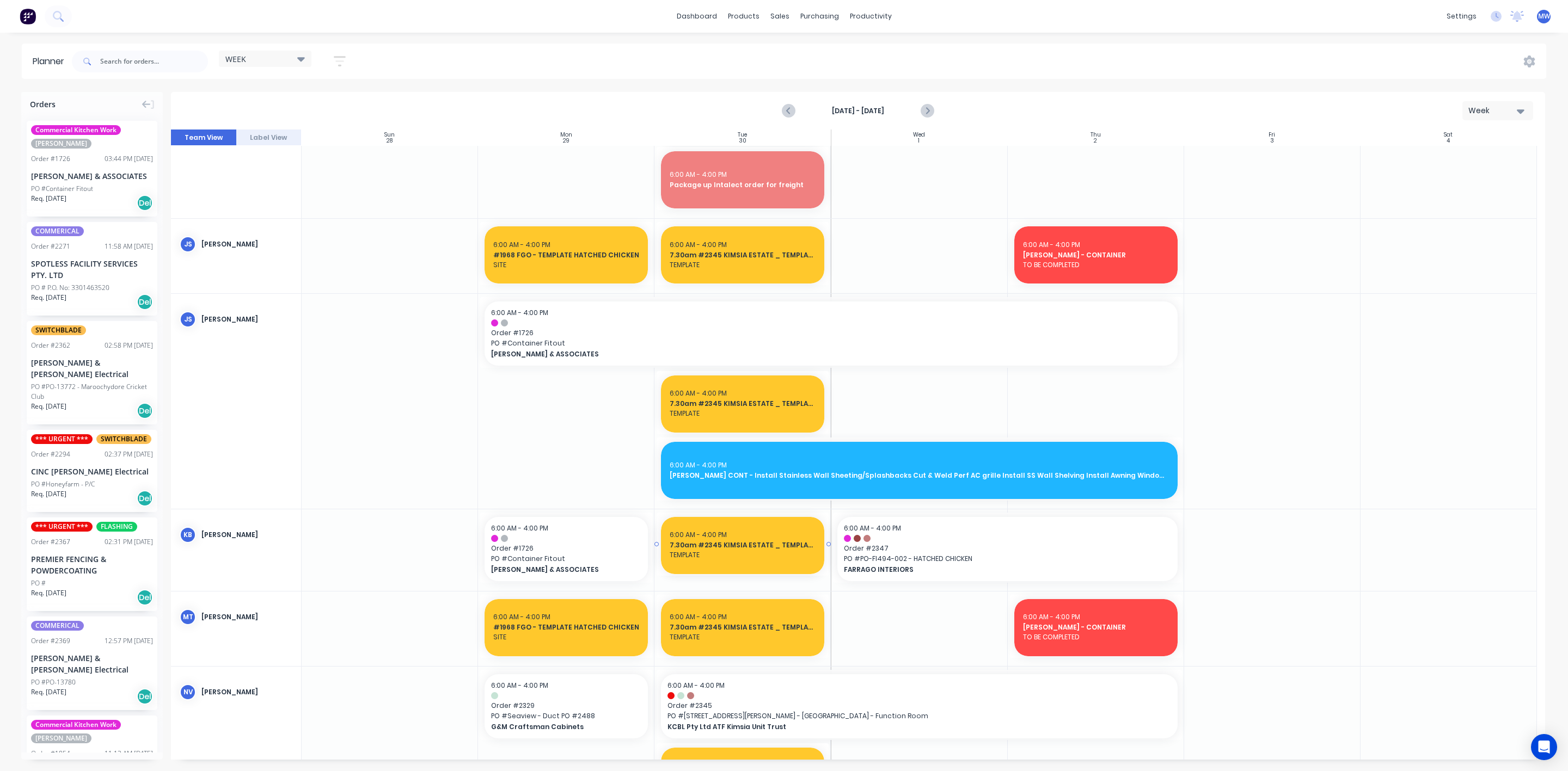
drag, startPoint x: 653, startPoint y: 549, endPoint x: 738, endPoint y: 549, distance: 85.0
drag, startPoint x: 653, startPoint y: 549, endPoint x: 689, endPoint y: 554, distance: 36.3
